Goal: Task Accomplishment & Management: Use online tool/utility

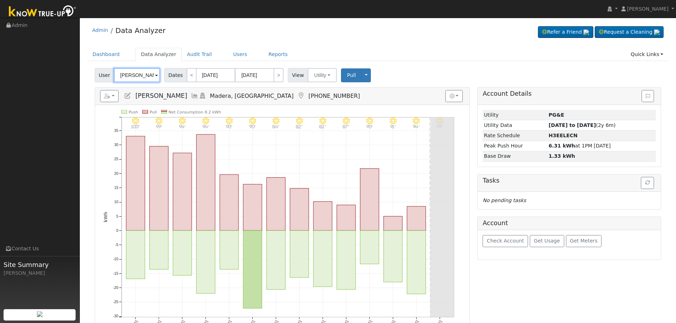
click at [138, 74] on input "[PERSON_NAME]" at bounding box center [137, 75] width 46 height 14
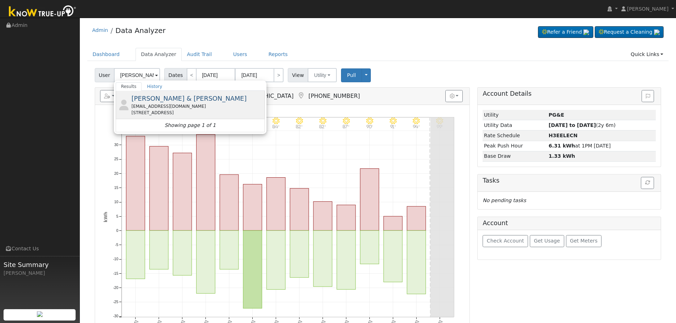
click at [166, 106] on div "[EMAIL_ADDRESS][DOMAIN_NAME]" at bounding box center [197, 106] width 132 height 6
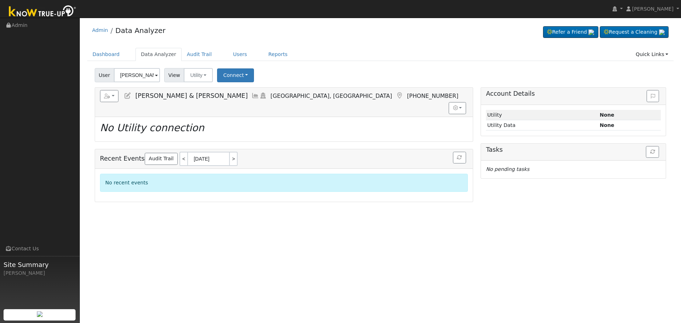
click at [252, 95] on icon at bounding box center [256, 96] width 8 height 6
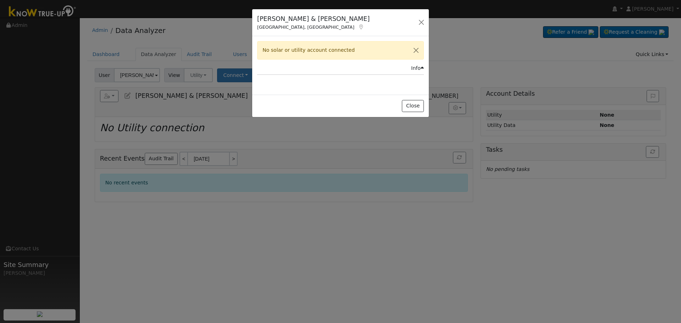
click at [358, 26] on icon at bounding box center [361, 26] width 6 height 5
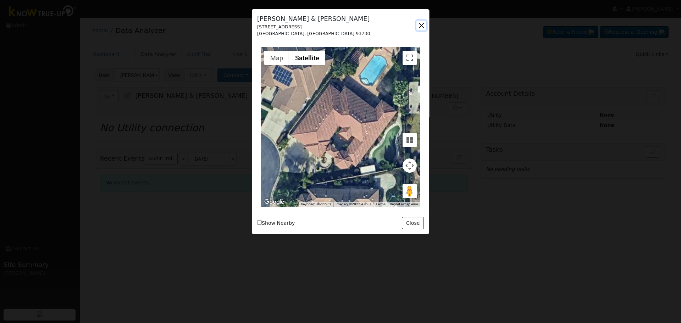
click at [419, 27] on button "button" at bounding box center [422, 26] width 10 height 10
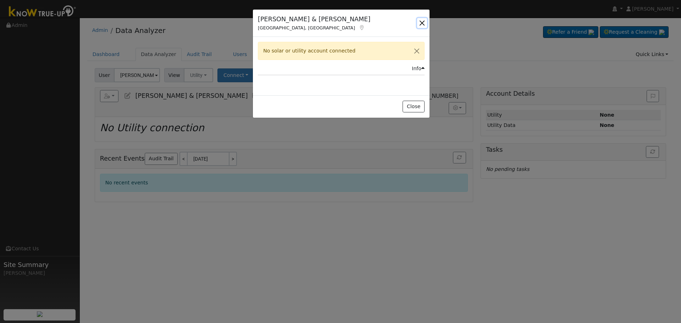
click at [425, 21] on button "button" at bounding box center [422, 23] width 10 height 10
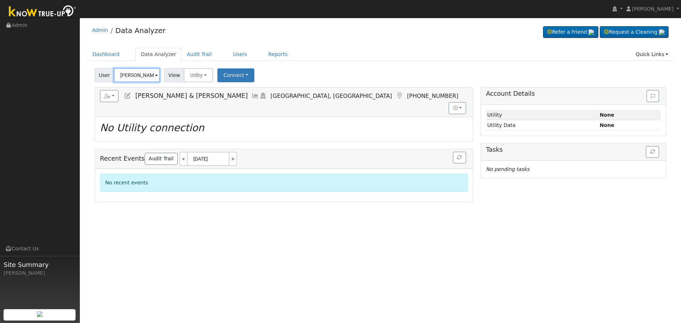
click at [133, 77] on input "[PERSON_NAME] & [PERSON_NAME]" at bounding box center [137, 75] width 46 height 14
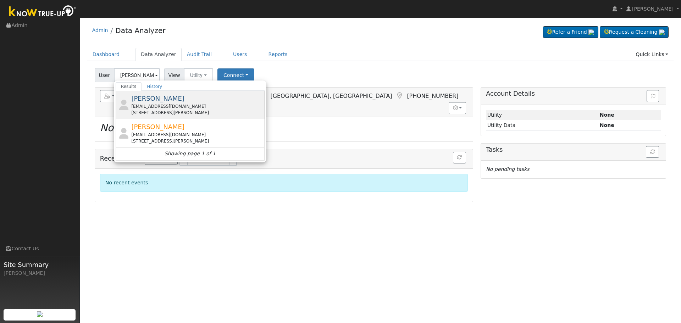
click at [182, 109] on div "[EMAIL_ADDRESS][DOMAIN_NAME]" at bounding box center [197, 106] width 132 height 6
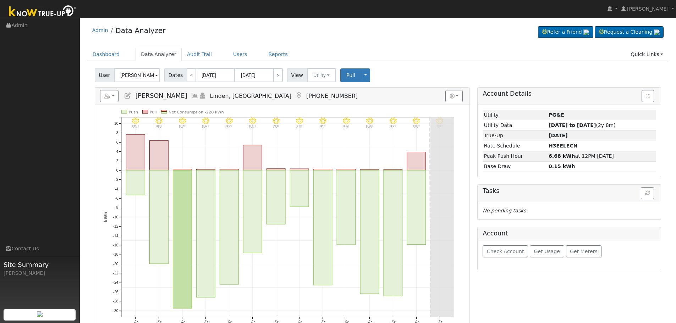
click at [191, 97] on icon at bounding box center [195, 96] width 8 height 6
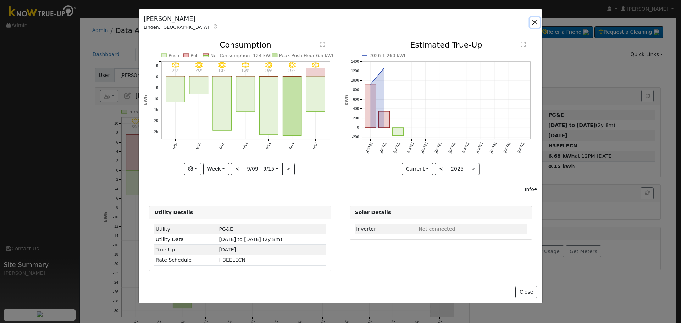
click at [534, 25] on button "button" at bounding box center [535, 22] width 10 height 10
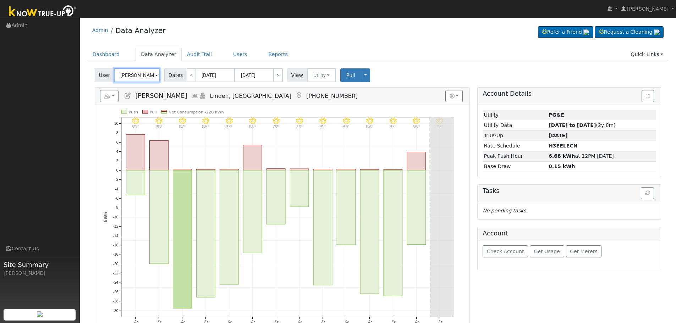
click at [133, 76] on input "[PERSON_NAME]" at bounding box center [137, 75] width 46 height 14
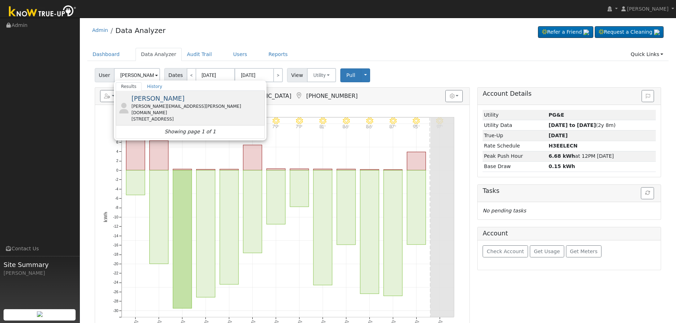
click at [167, 98] on span "[PERSON_NAME]" at bounding box center [157, 98] width 53 height 7
type input "[PERSON_NAME]"
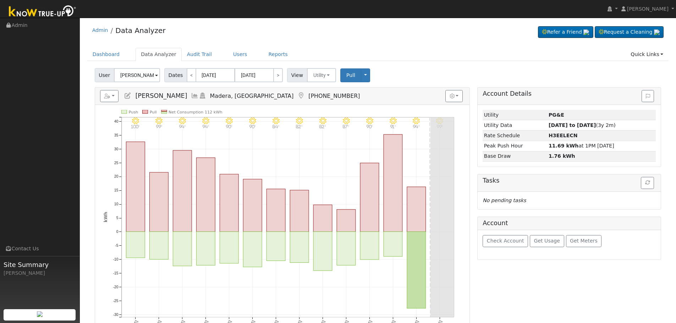
click at [191, 95] on icon at bounding box center [195, 96] width 8 height 6
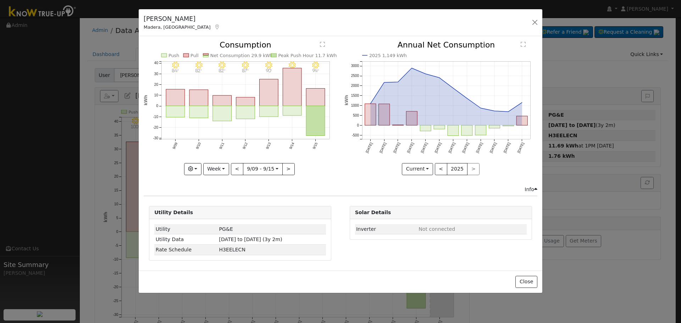
click at [320, 94] on rect "onclick=""" at bounding box center [316, 97] width 19 height 17
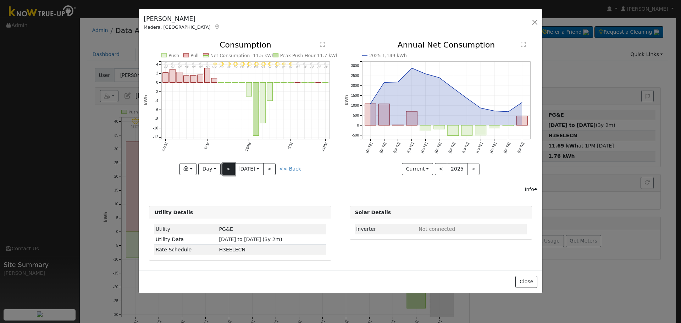
click at [230, 169] on button "<" at bounding box center [228, 169] width 12 height 12
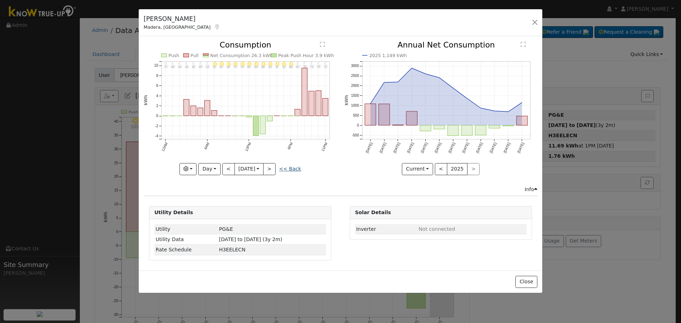
click at [296, 169] on link "<< Back" at bounding box center [290, 169] width 22 height 6
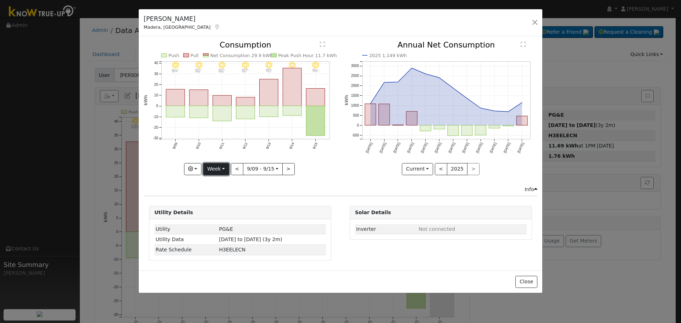
click at [227, 170] on button "Week" at bounding box center [216, 169] width 26 height 12
click at [235, 198] on link "Week" at bounding box center [228, 194] width 49 height 10
click at [228, 167] on button "Week" at bounding box center [216, 169] width 26 height 12
click at [235, 203] on link "Month" at bounding box center [228, 204] width 49 height 10
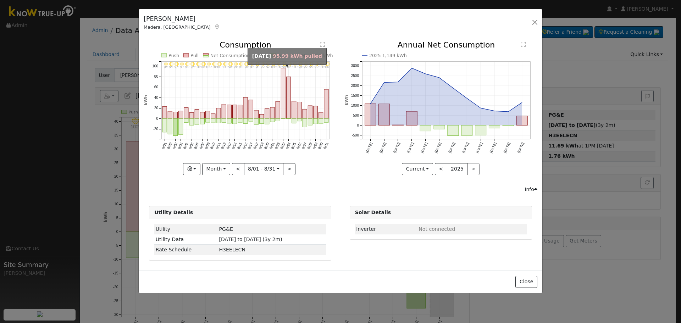
click at [281, 105] on rect "onclick=""" at bounding box center [283, 93] width 4 height 50
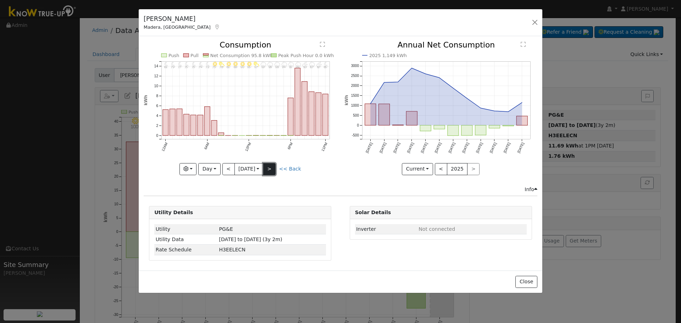
click at [271, 166] on button ">" at bounding box center [269, 169] width 12 height 12
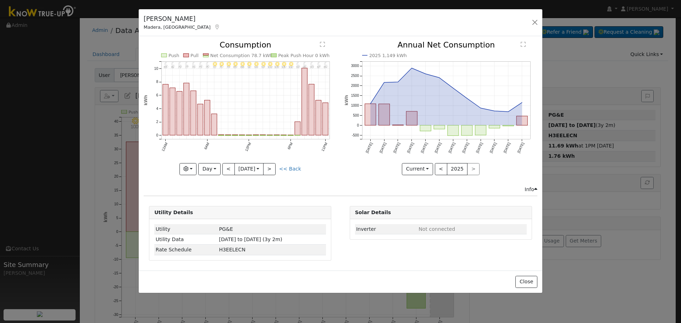
click at [299, 174] on div "Graphs Estimated Production Previous Year Consumption Previous Year Total Consu…" at bounding box center [240, 169] width 193 height 12
click at [293, 167] on link "<< Back" at bounding box center [290, 169] width 22 height 6
type input "[DATE]"
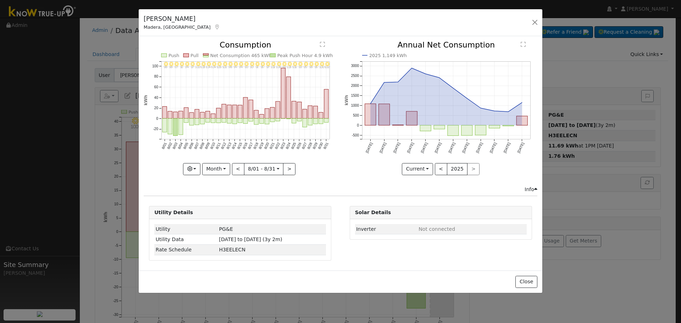
click at [214, 29] on icon at bounding box center [217, 26] width 6 height 5
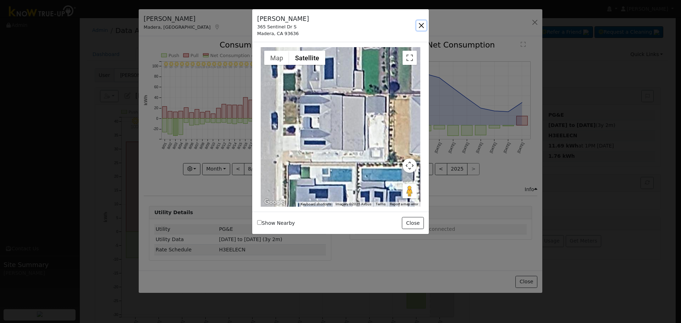
click at [420, 28] on button "button" at bounding box center [422, 26] width 10 height 10
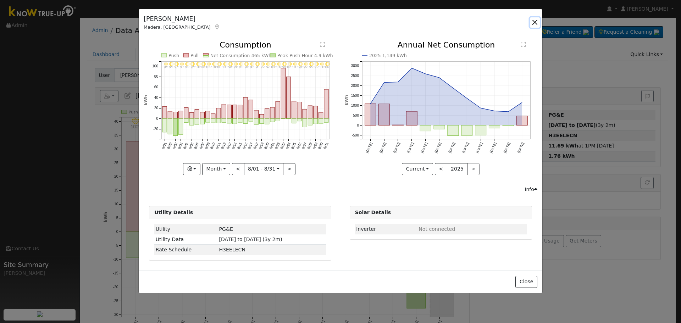
click at [532, 23] on button "button" at bounding box center [535, 22] width 10 height 10
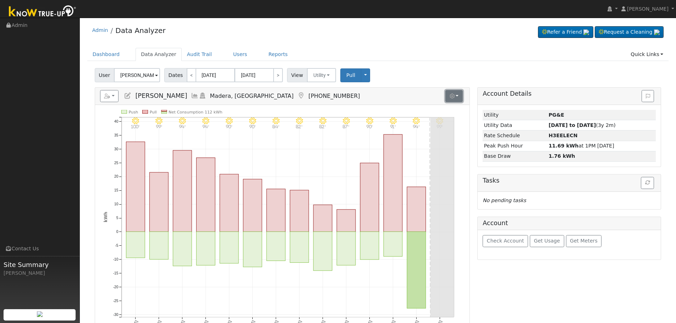
click at [456, 97] on button "button" at bounding box center [453, 96] width 17 height 12
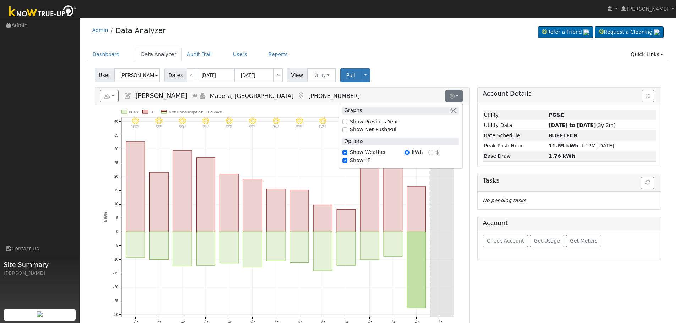
click at [449, 71] on div "User [PERSON_NAME] Account Default Account Default Account [STREET_ADDRESS][PER…" at bounding box center [377, 74] width 569 height 17
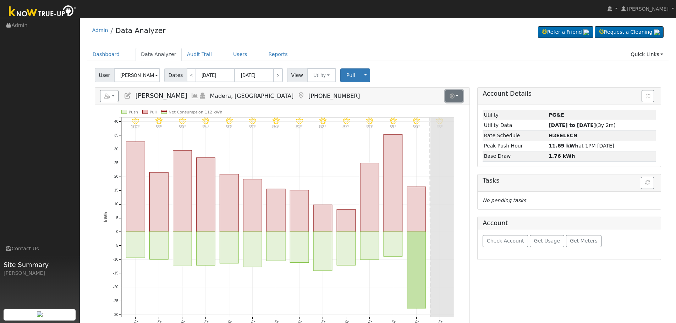
click at [453, 94] on icon "button" at bounding box center [452, 96] width 5 height 5
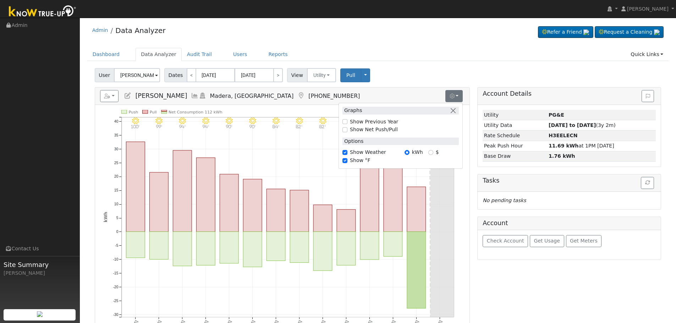
click at [440, 76] on div "User [PERSON_NAME] Account Default Account Default Account [STREET_ADDRESS][PER…" at bounding box center [377, 74] width 569 height 17
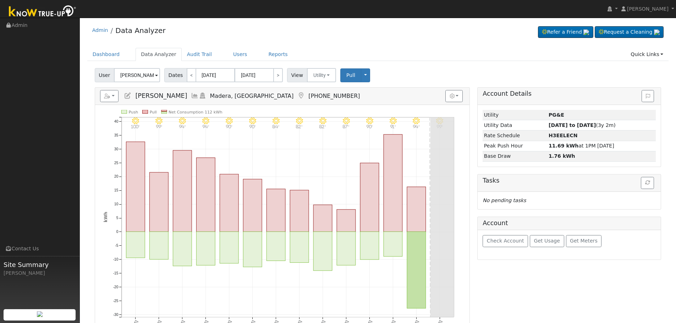
click at [191, 95] on icon at bounding box center [195, 96] width 8 height 6
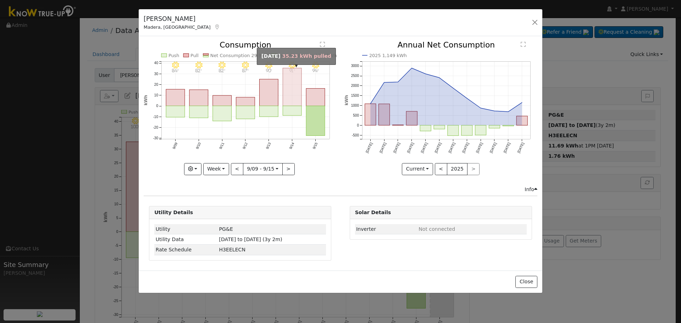
click at [292, 87] on rect "onclick=""" at bounding box center [292, 87] width 19 height 38
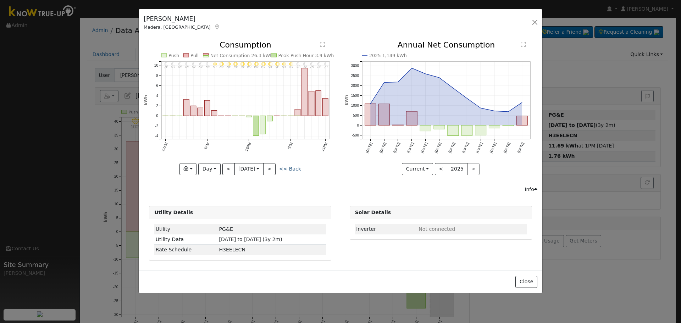
click at [289, 169] on link "<< Back" at bounding box center [290, 169] width 22 height 6
type input "[DATE]"
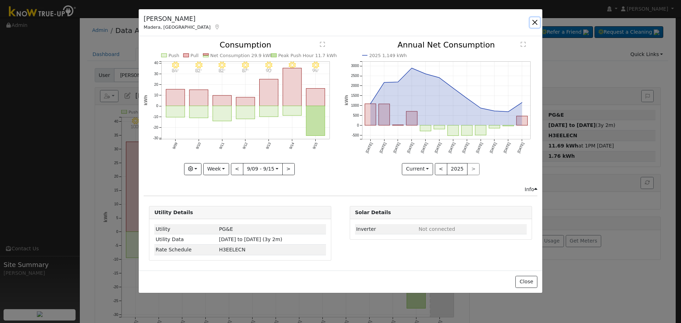
click at [534, 21] on button "button" at bounding box center [535, 22] width 10 height 10
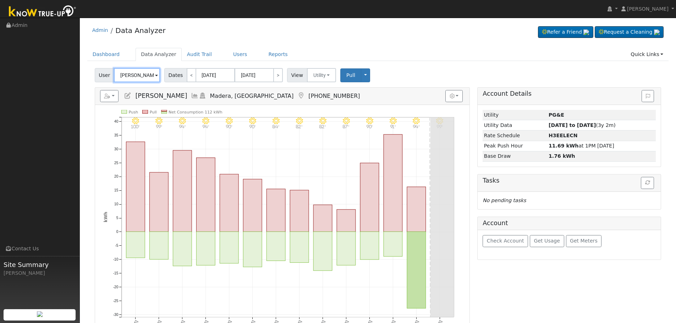
click at [130, 73] on input "[PERSON_NAME]" at bounding box center [137, 75] width 46 height 14
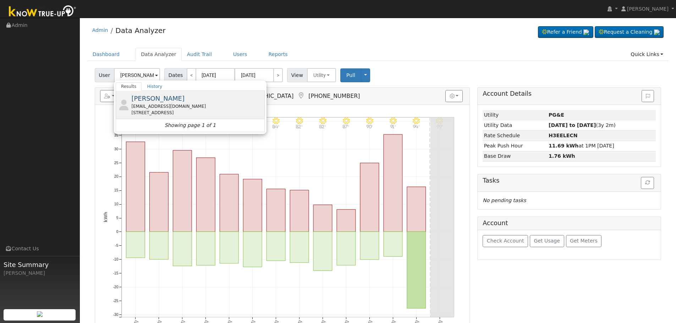
click at [185, 107] on div "[EMAIL_ADDRESS][DOMAIN_NAME]" at bounding box center [197, 106] width 132 height 6
type input "[PERSON_NAME]"
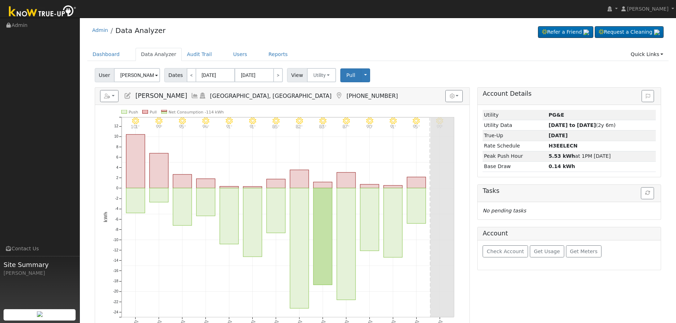
click at [191, 95] on icon at bounding box center [195, 96] width 8 height 6
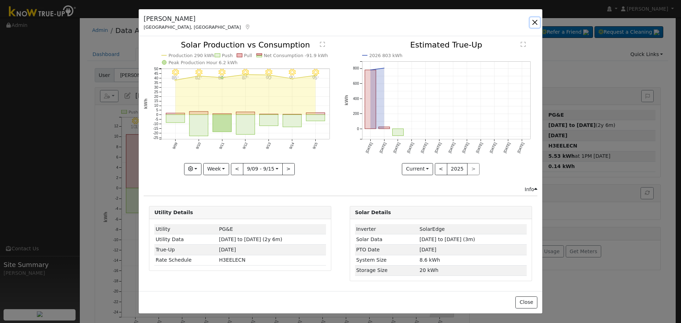
click at [536, 24] on button "button" at bounding box center [535, 22] width 10 height 10
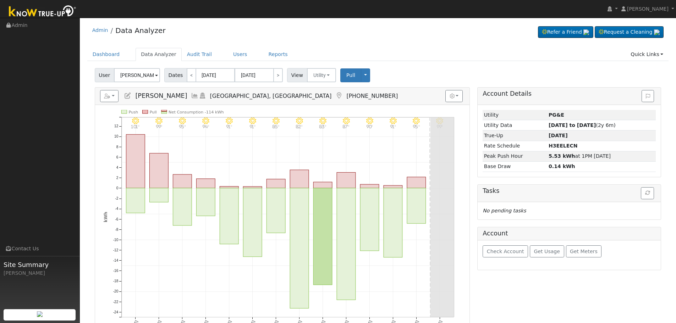
click at [191, 98] on icon at bounding box center [195, 96] width 8 height 6
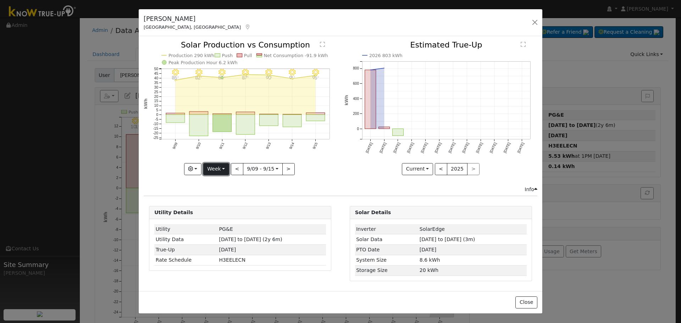
click at [212, 174] on button "Week" at bounding box center [216, 169] width 26 height 12
click at [230, 205] on link "Month" at bounding box center [228, 204] width 49 height 10
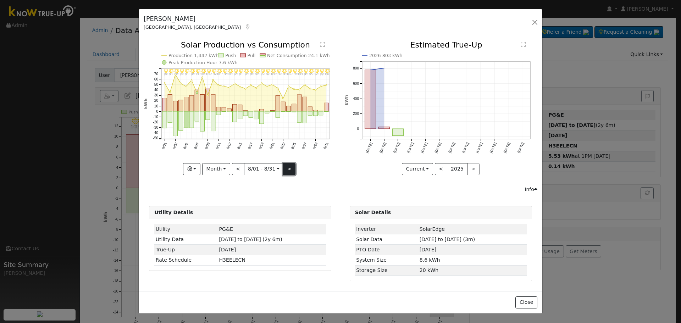
click at [288, 168] on button ">" at bounding box center [289, 169] width 12 height 12
type input "[DATE]"
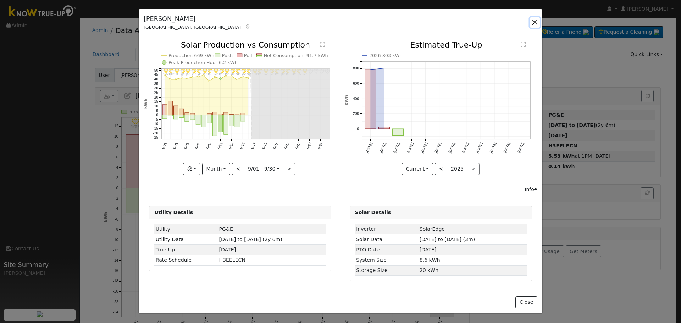
click at [531, 23] on button "button" at bounding box center [535, 22] width 10 height 10
